Goal: Task Accomplishment & Management: Use online tool/utility

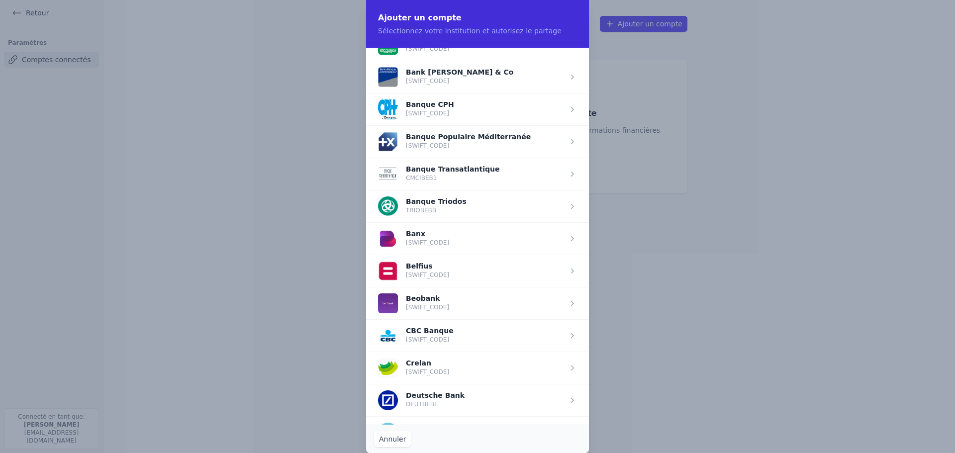
scroll to position [298, 0]
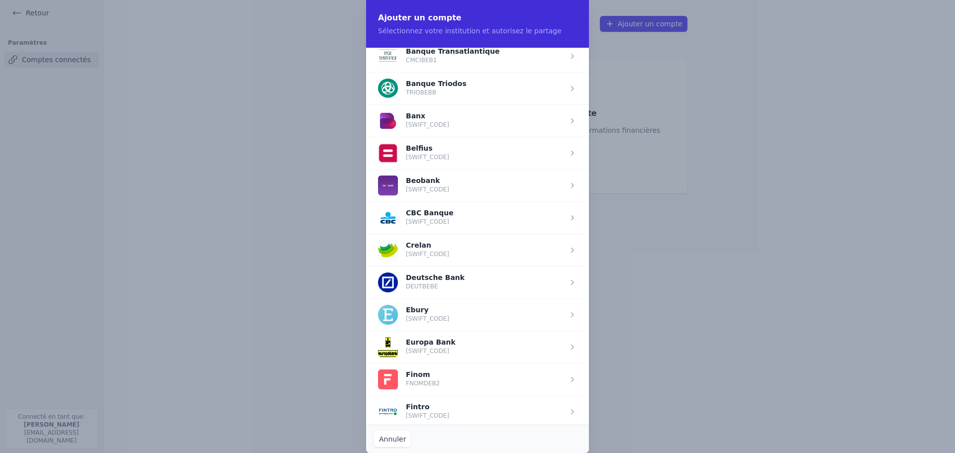
click at [435, 345] on span "button" at bounding box center [477, 347] width 223 height 32
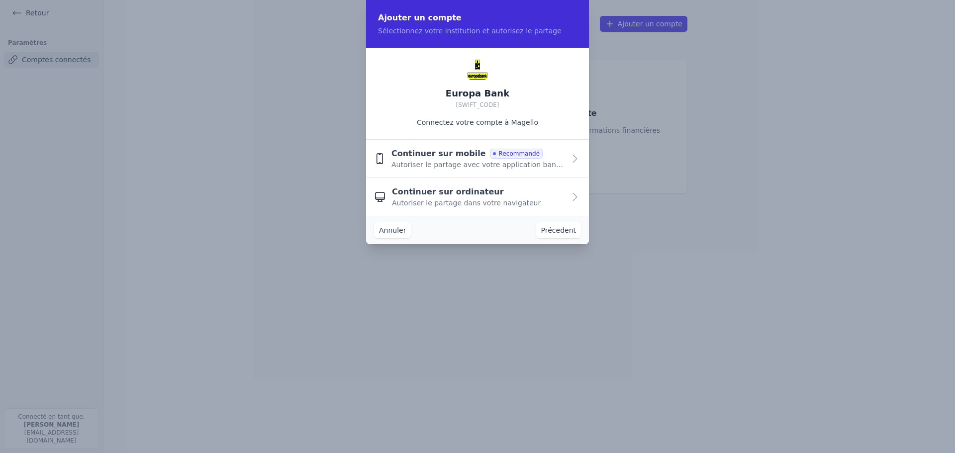
click at [566, 193] on button "Continuer sur ordinateur Autoriser le partage dans votre navigateur" at bounding box center [477, 197] width 223 height 38
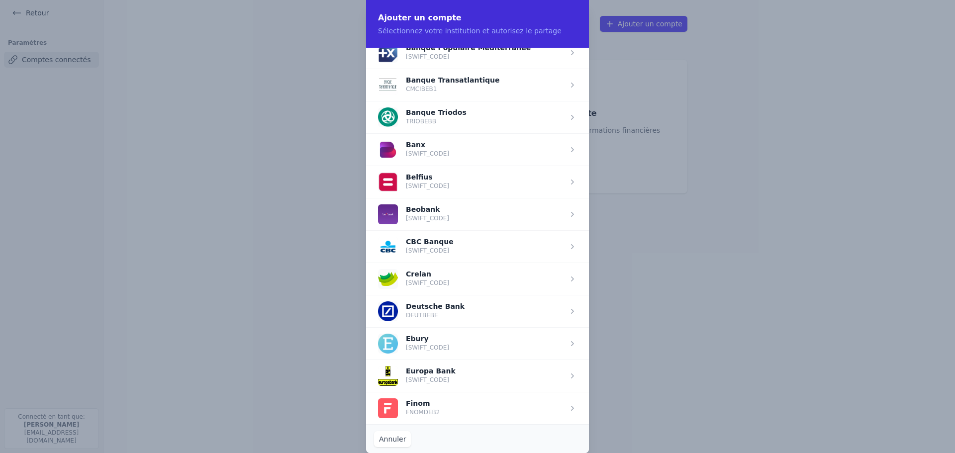
scroll to position [298, 0]
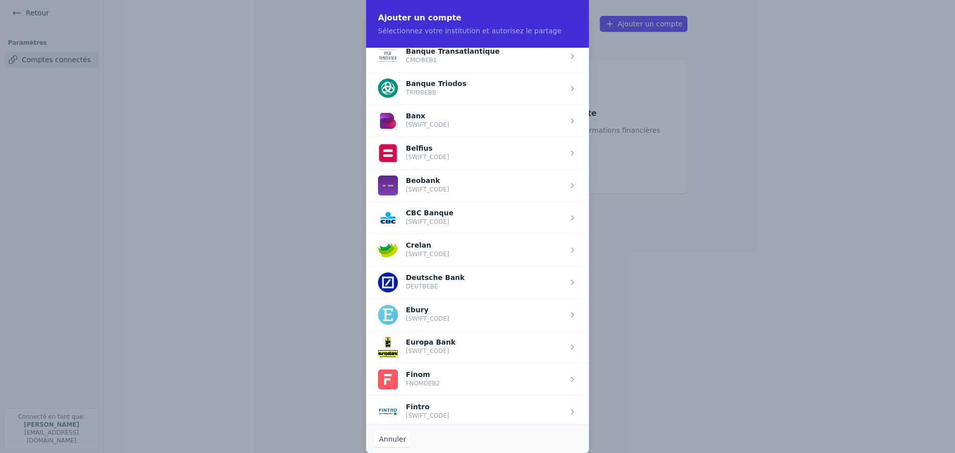
click at [422, 352] on span "button" at bounding box center [477, 347] width 223 height 32
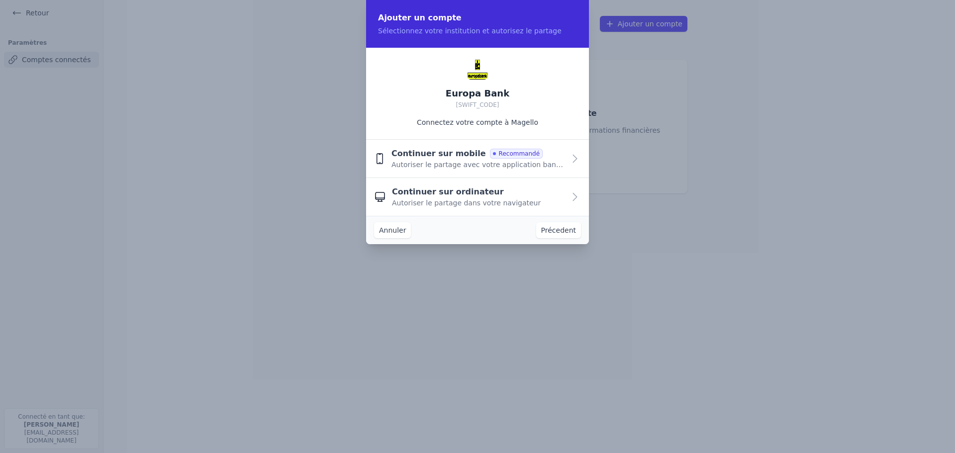
click at [494, 200] on span "Autoriser le partage dans votre navigateur" at bounding box center [466, 203] width 149 height 10
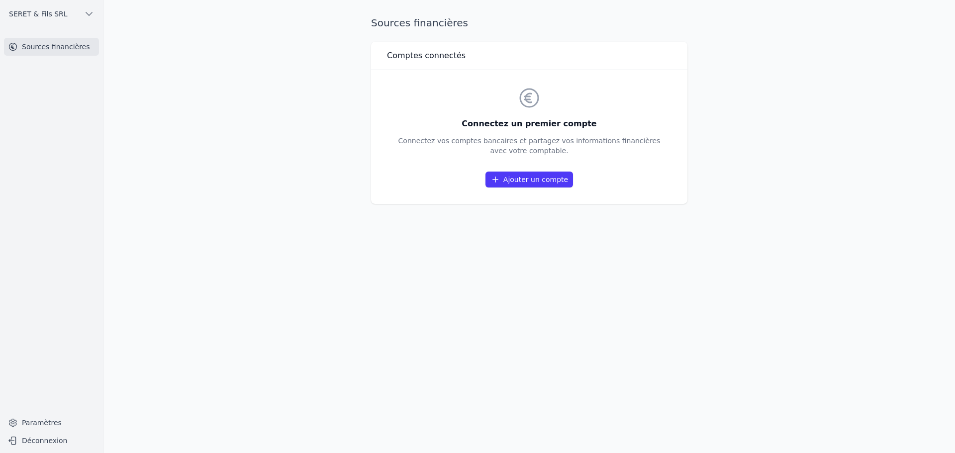
click at [518, 177] on link "Ajouter un compte" at bounding box center [528, 180] width 87 height 16
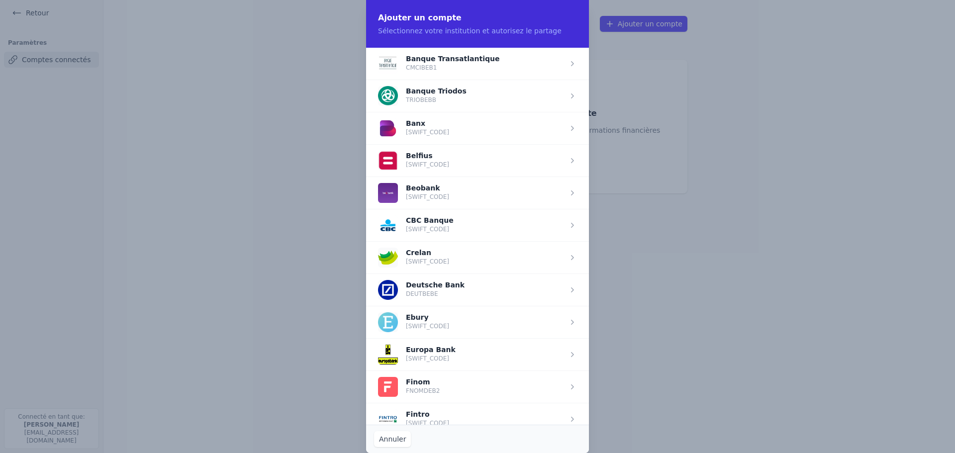
scroll to position [298, 0]
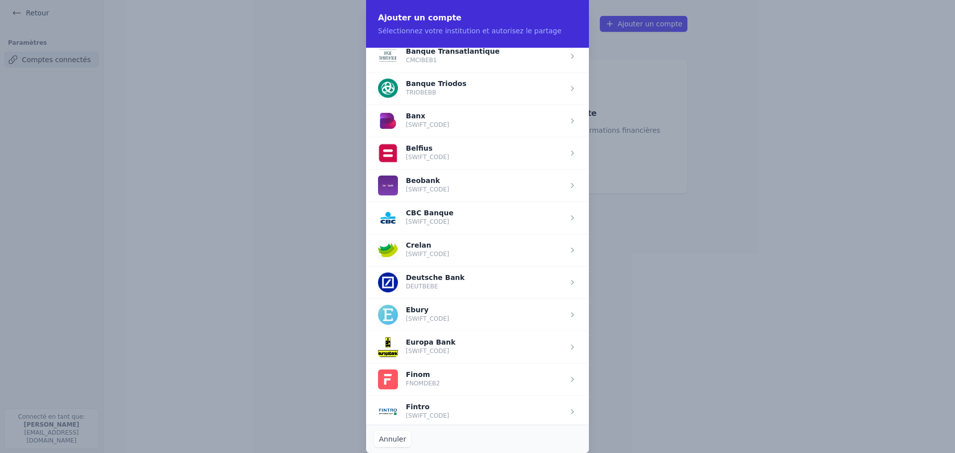
click at [424, 353] on span "button" at bounding box center [477, 347] width 223 height 32
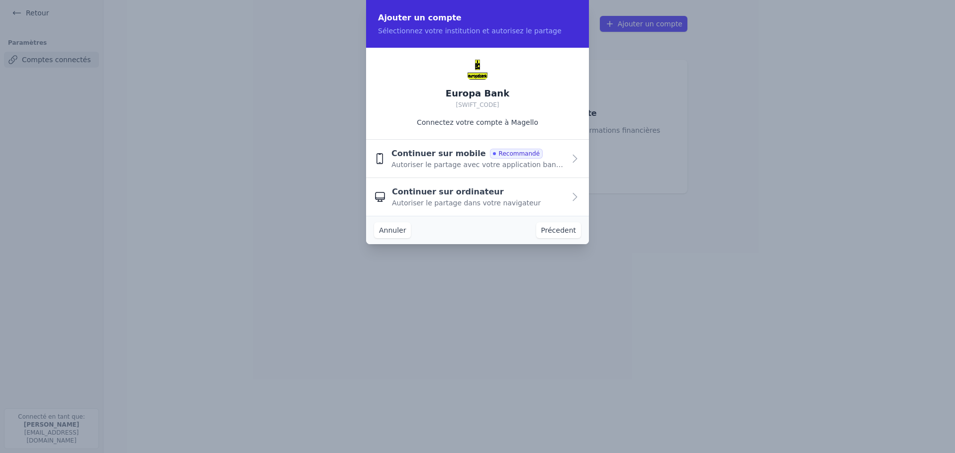
scroll to position [0, 0]
click at [428, 205] on span "Autoriser le partage dans votre navigateur" at bounding box center [466, 203] width 149 height 10
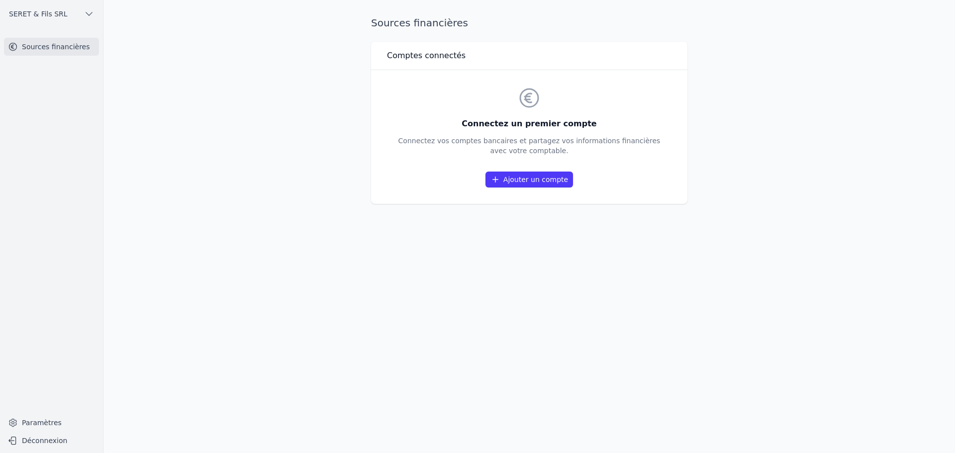
click at [527, 176] on link "Ajouter un compte" at bounding box center [528, 180] width 87 height 16
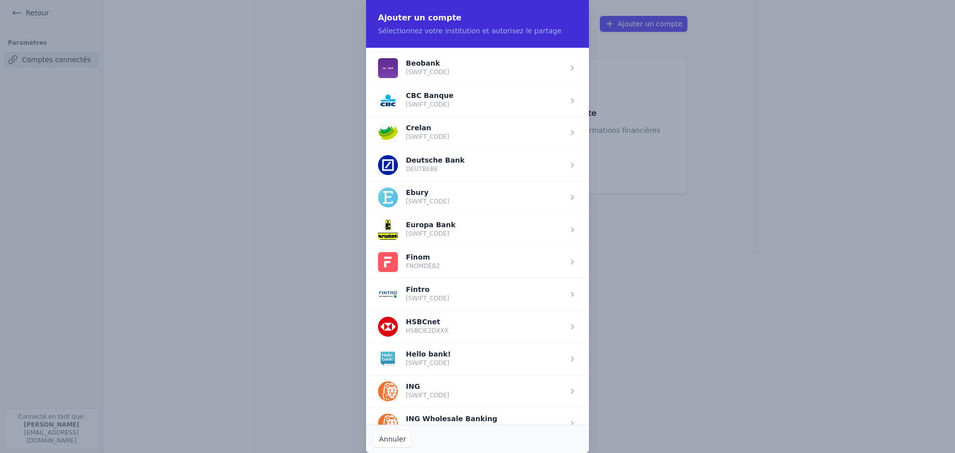
scroll to position [447, 0]
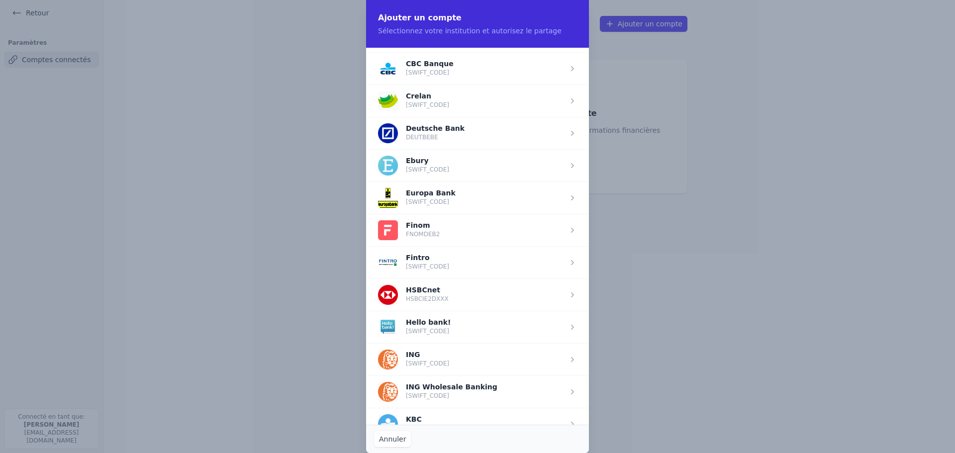
click at [468, 203] on span "button" at bounding box center [477, 197] width 223 height 32
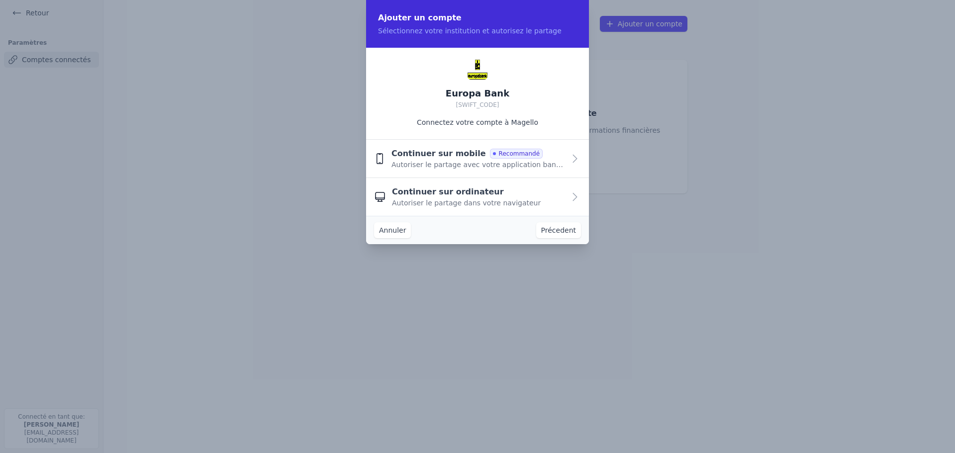
click at [481, 197] on div "Continuer sur ordinateur Autoriser le partage dans votre navigateur" at bounding box center [478, 197] width 173 height 22
